Goal: Information Seeking & Learning: Learn about a topic

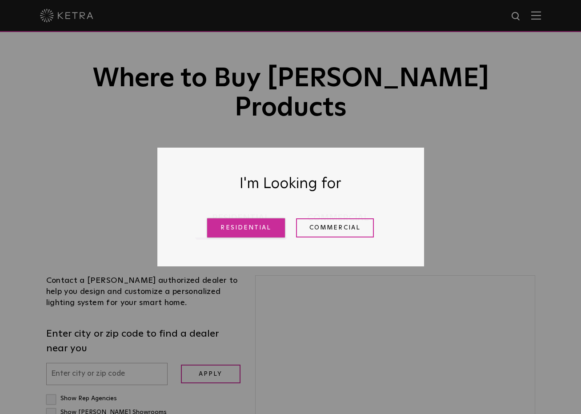
click at [250, 237] on link "Residential" at bounding box center [246, 227] width 78 height 19
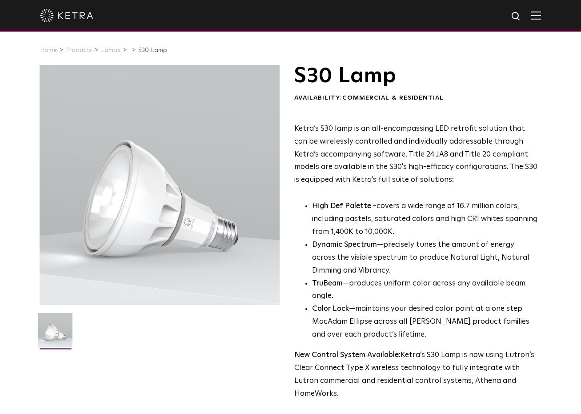
click at [155, 198] on div at bounding box center [160, 185] width 241 height 241
click at [61, 328] on img at bounding box center [55, 333] width 34 height 41
